Goal: Contribute content: Contribute content

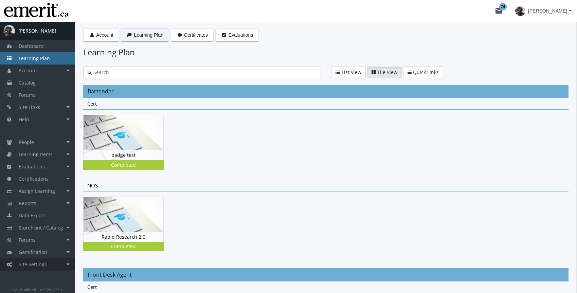
drag, startPoint x: 49, startPoint y: 268, endPoint x: 47, endPoint y: 259, distance: 9.3
click at [49, 268] on link "Site Settings" at bounding box center [37, 264] width 75 height 12
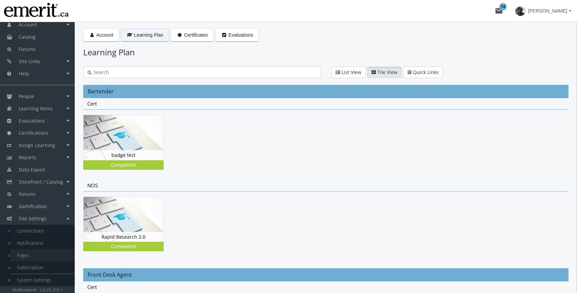
click at [39, 253] on link "Pages" at bounding box center [42, 255] width 65 height 12
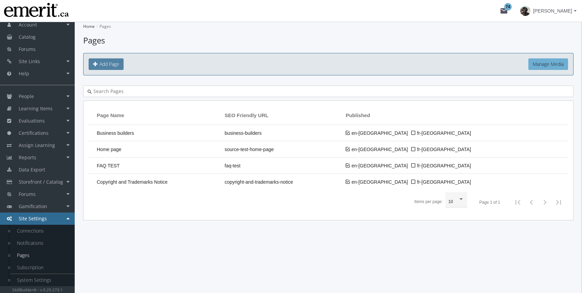
click at [106, 66] on span "Add Page" at bounding box center [109, 64] width 20 height 6
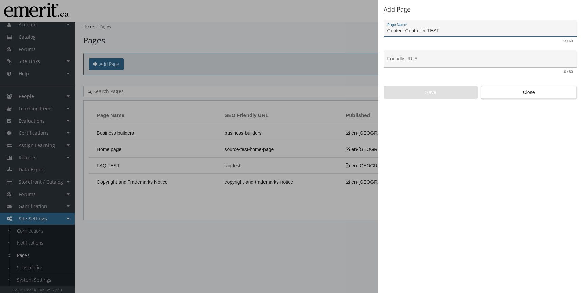
type input "Content Controller TEST"
type input "content-controller-test"
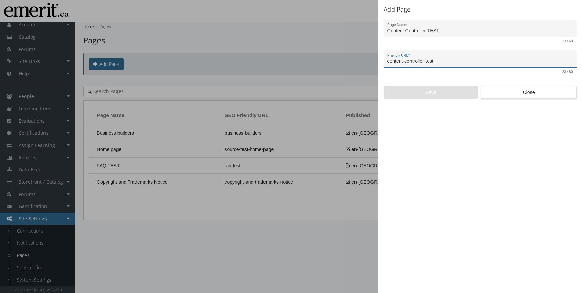
click at [415, 60] on input "content-controller-test" at bounding box center [480, 61] width 186 height 5
click at [427, 85] on app-add-page "Add Page Content Controller TEST Page Name * 23 / 60 content-controller-test Fr…" at bounding box center [480, 52] width 193 height 93
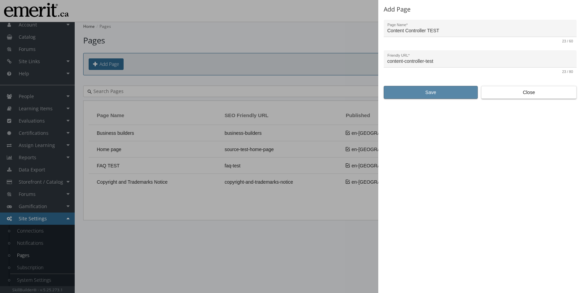
click at [428, 91] on span "Save" at bounding box center [430, 92] width 82 height 12
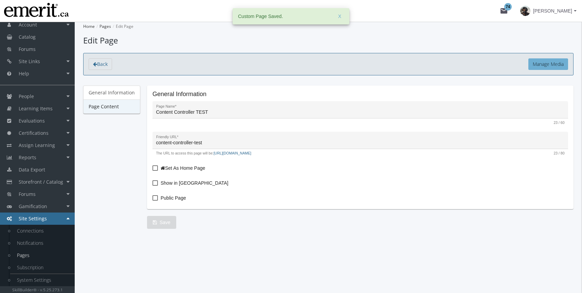
click at [110, 106] on link "Page Content" at bounding box center [111, 106] width 57 height 14
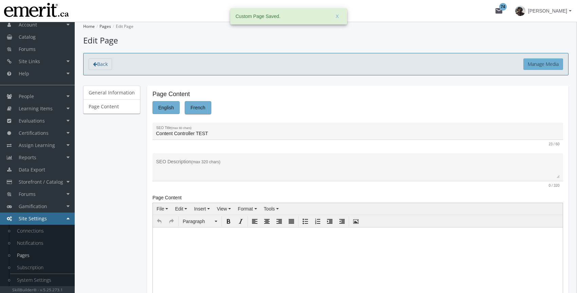
click at [191, 249] on body at bounding box center [358, 240] width 410 height 27
paste body
click at [272, 209] on span "Tools" at bounding box center [269, 208] width 11 height 5
click at [281, 220] on span "Source code" at bounding box center [285, 220] width 27 height 5
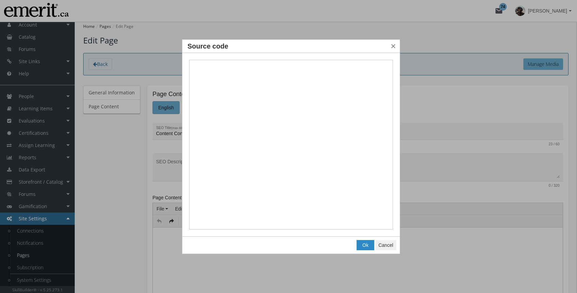
type textarea "<link href="[URL][DOMAIN_NAME]" rel="preconnect" /><link href="[URL][DOMAIN_NAM…"
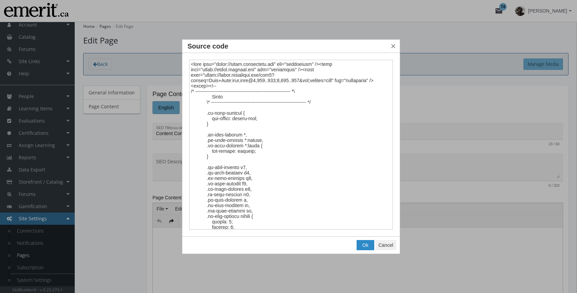
scroll to position [4808, 0]
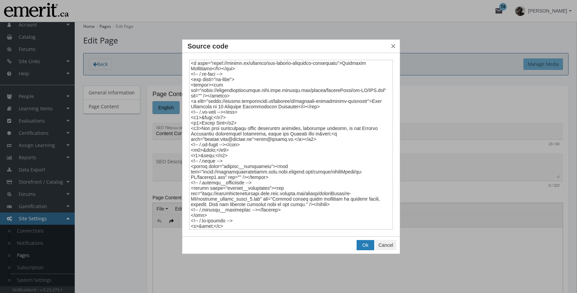
click at [366, 246] on span "Ok" at bounding box center [365, 244] width 6 height 5
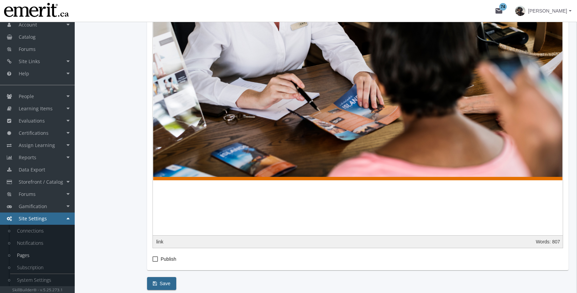
scroll to position [1714, 0]
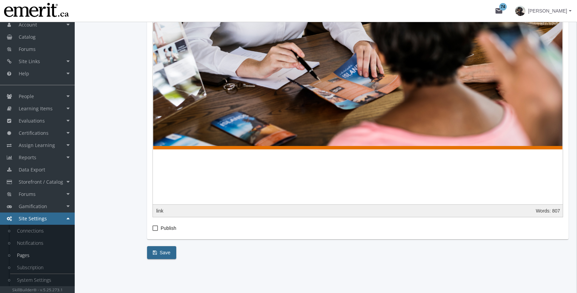
click at [163, 256] on span "Save" at bounding box center [162, 252] width 18 height 12
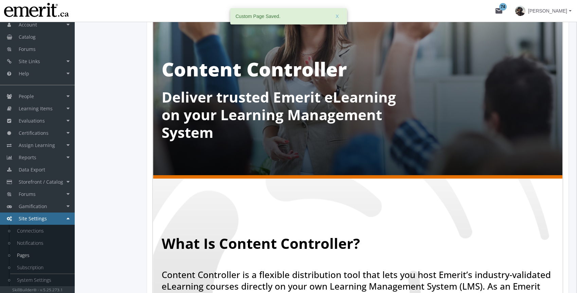
scroll to position [0, 0]
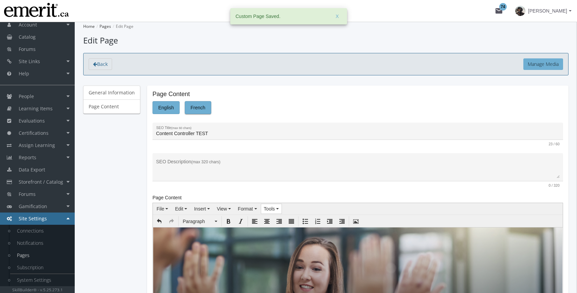
click at [273, 206] on span "Tools" at bounding box center [269, 208] width 11 height 5
click at [289, 224] on div "Source code" at bounding box center [287, 221] width 54 height 10
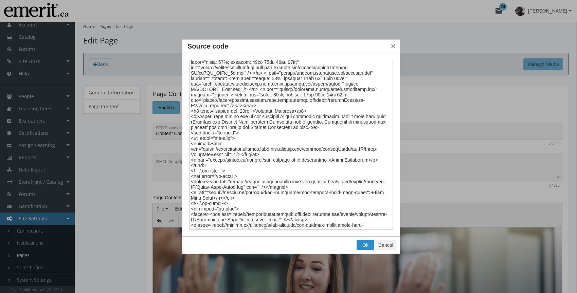
scroll to position [4470, 0]
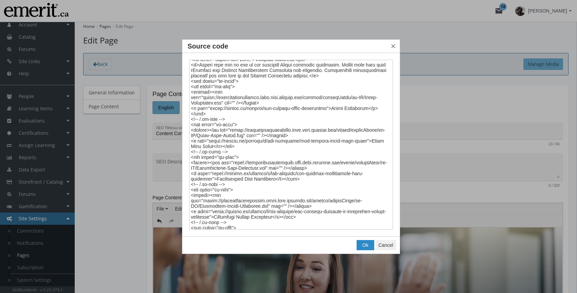
drag, startPoint x: 189, startPoint y: 122, endPoint x: 217, endPoint y: 139, distance: 31.7
click at [217, 139] on textarea "Source code" at bounding box center [291, 145] width 204 height 170
click at [200, 147] on textarea "Source code" at bounding box center [291, 145] width 204 height 170
drag, startPoint x: 191, startPoint y: 119, endPoint x: 226, endPoint y: 140, distance: 40.8
click at [226, 140] on textarea "Source code" at bounding box center [291, 145] width 204 height 170
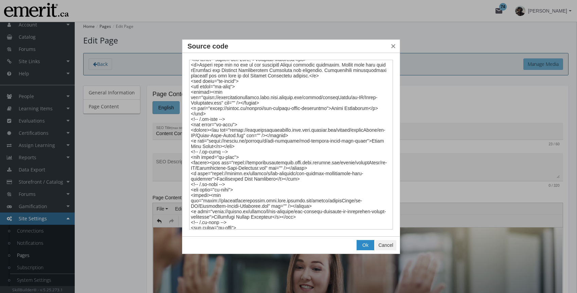
click at [218, 162] on textarea "Source code" at bounding box center [291, 145] width 204 height 170
drag, startPoint x: 192, startPoint y: 156, endPoint x: 305, endPoint y: 184, distance: 116.8
click at [305, 184] on textarea "Source code" at bounding box center [291, 145] width 204 height 170
click at [223, 120] on textarea "Source code" at bounding box center [291, 145] width 204 height 170
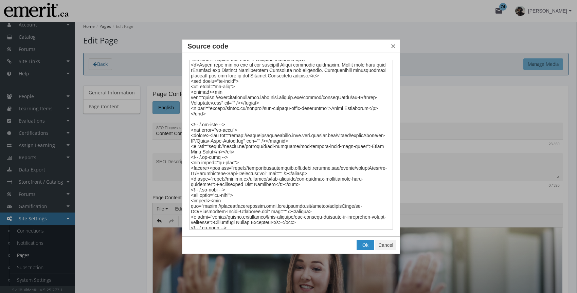
type textarea "<link href="[URL][DOMAIN_NAME]" rel="preconnect" /><link href="[URL][DOMAIN_NAM…"
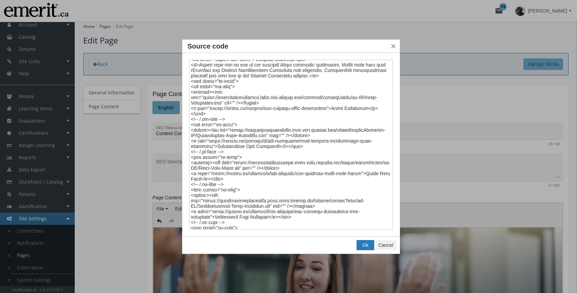
click at [369, 248] on button "Ok" at bounding box center [365, 245] width 17 height 10
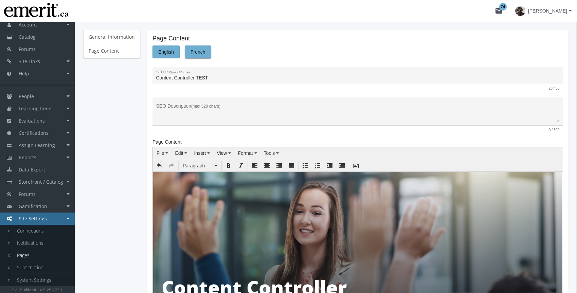
scroll to position [54, 0]
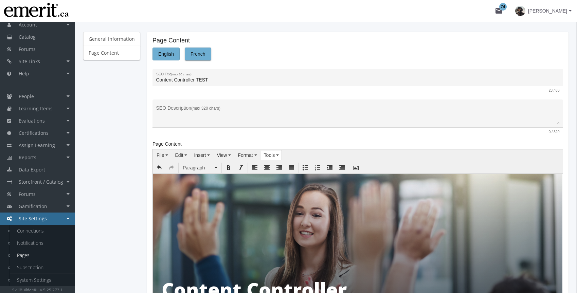
click at [274, 151] on button "Tools" at bounding box center [271, 155] width 21 height 10
click at [279, 163] on div "Source code" at bounding box center [287, 167] width 54 height 10
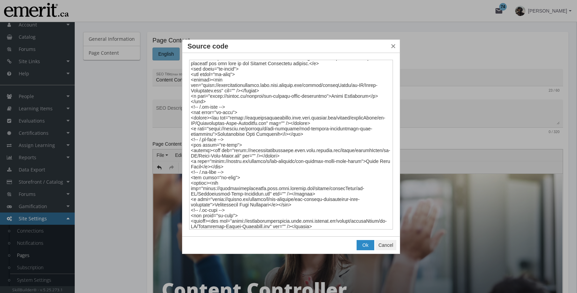
scroll to position [4481, 0]
click at [223, 127] on textarea "Source code" at bounding box center [291, 145] width 204 height 170
click at [213, 125] on textarea "Source code" at bounding box center [291, 145] width 204 height 170
click at [248, 125] on textarea "Source code" at bounding box center [291, 145] width 204 height 170
click at [280, 123] on textarea "Source code" at bounding box center [291, 145] width 204 height 170
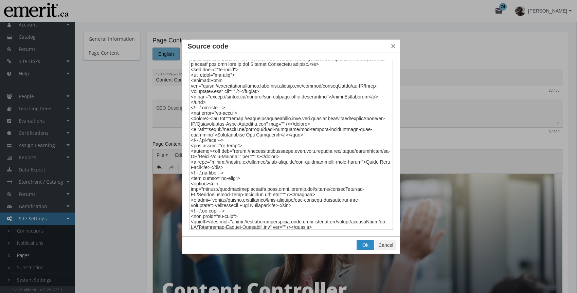
click at [275, 129] on textarea "Source code" at bounding box center [291, 145] width 204 height 170
drag, startPoint x: 216, startPoint y: 139, endPoint x: 281, endPoint y: 140, distance: 65.2
click at [281, 140] on textarea "Source code" at bounding box center [291, 145] width 204 height 170
type textarea "<link href="[URL][DOMAIN_NAME]" rel="preconnect" /><link href="[URL][DOMAIN_NAM…"
click at [365, 245] on span "Ok" at bounding box center [365, 244] width 6 height 5
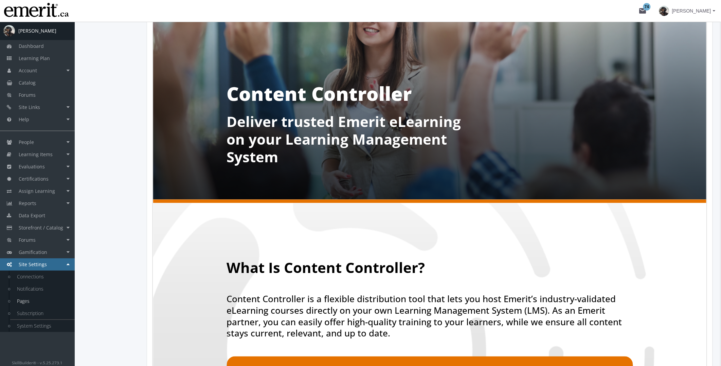
scroll to position [0, 0]
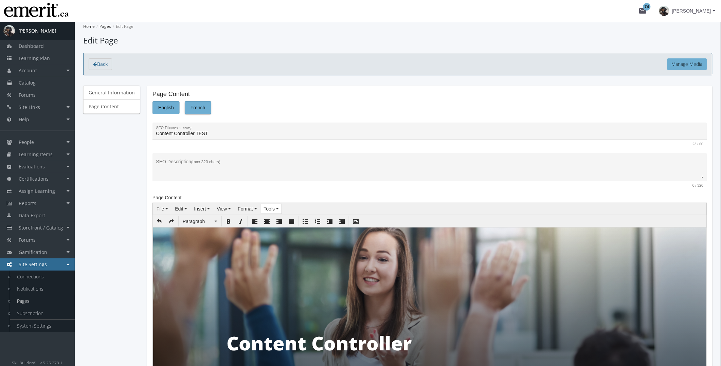
click at [278, 207] on button "Tools" at bounding box center [271, 209] width 21 height 10
click at [289, 219] on span "Source code" at bounding box center [285, 221] width 27 height 5
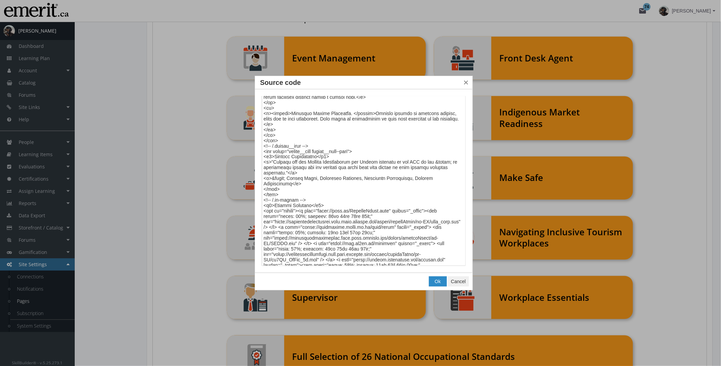
scroll to position [4183, 0]
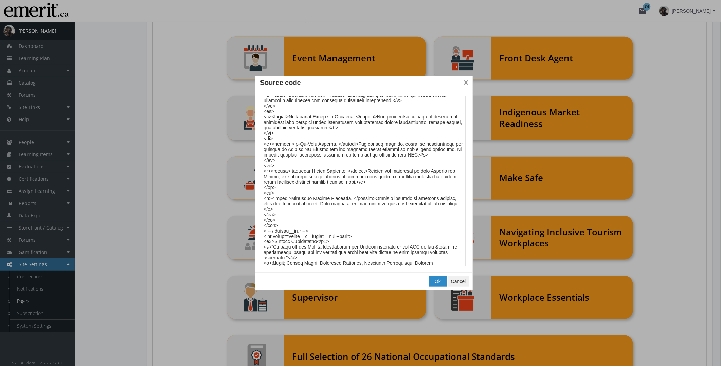
drag, startPoint x: 264, startPoint y: 182, endPoint x: 306, endPoint y: 193, distance: 42.9
click at [306, 193] on textarea "Source code" at bounding box center [364, 181] width 204 height 170
click at [273, 172] on textarea "Source code" at bounding box center [364, 181] width 204 height 170
drag, startPoint x: 264, startPoint y: 173, endPoint x: 306, endPoint y: 206, distance: 53.2
click at [306, 206] on textarea "Source code" at bounding box center [364, 181] width 204 height 170
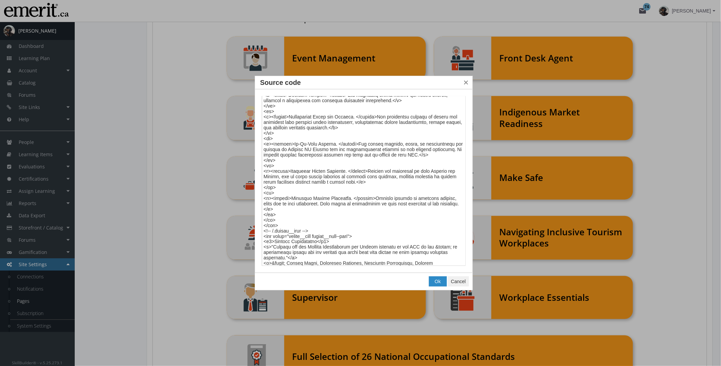
click at [282, 172] on textarea "Source code" at bounding box center [364, 181] width 204 height 170
click at [429, 201] on textarea "Source code" at bounding box center [364, 181] width 204 height 170
click at [276, 205] on textarea "Source code" at bounding box center [364, 181] width 204 height 170
type textarea "<link href="[URL][DOMAIN_NAME]" rel="preconnect" /><link href="[URL][DOMAIN_NAM…"
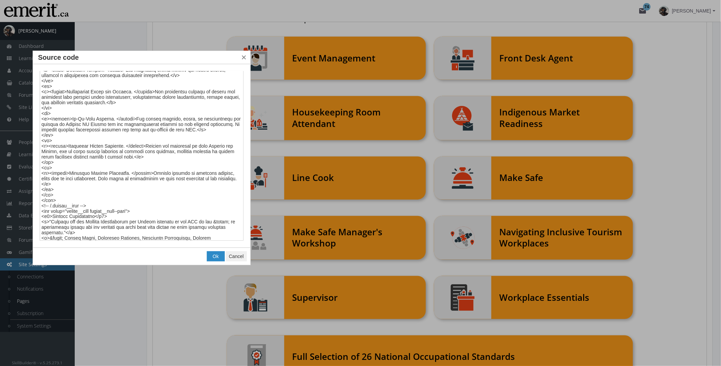
drag, startPoint x: 402, startPoint y: 82, endPoint x: 72, endPoint y: 52, distance: 332.1
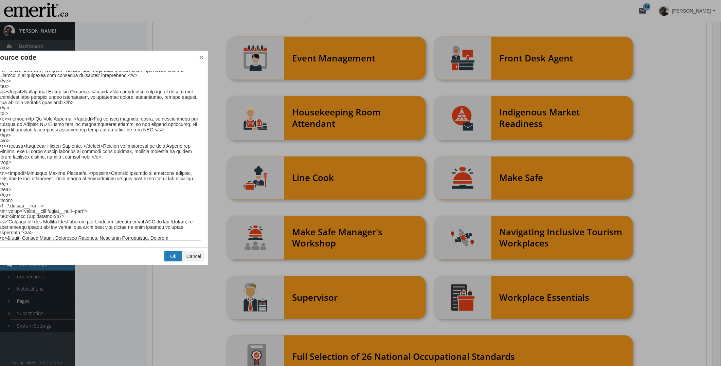
click at [176, 254] on span "Ok" at bounding box center [173, 256] width 6 height 5
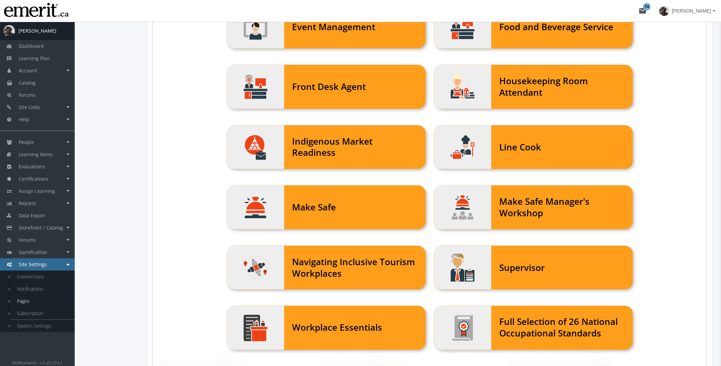
scroll to position [1125, 0]
